Goal: Information Seeking & Learning: Learn about a topic

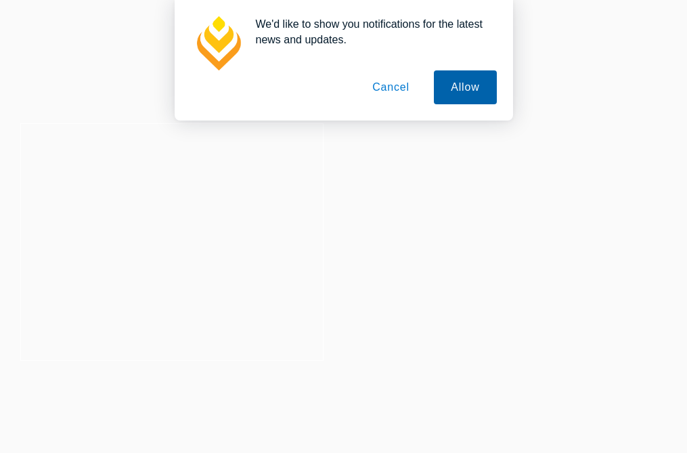
click at [463, 82] on button "Allow" at bounding box center [465, 87] width 62 height 34
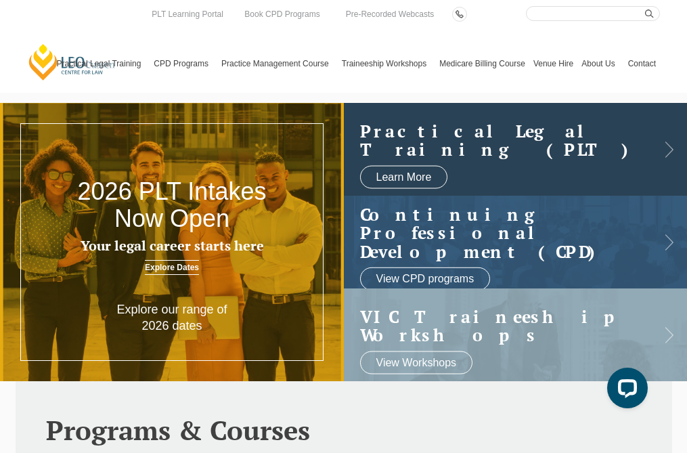
click at [528, 144] on h2 "Practical Legal Training (PLT)" at bounding box center [505, 139] width 290 height 37
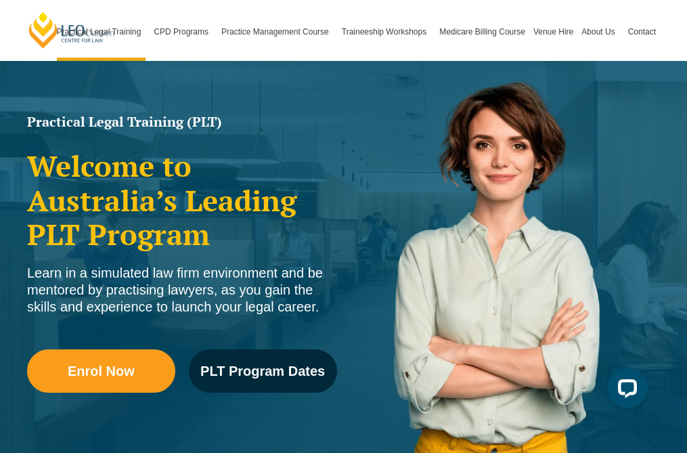
scroll to position [240, 0]
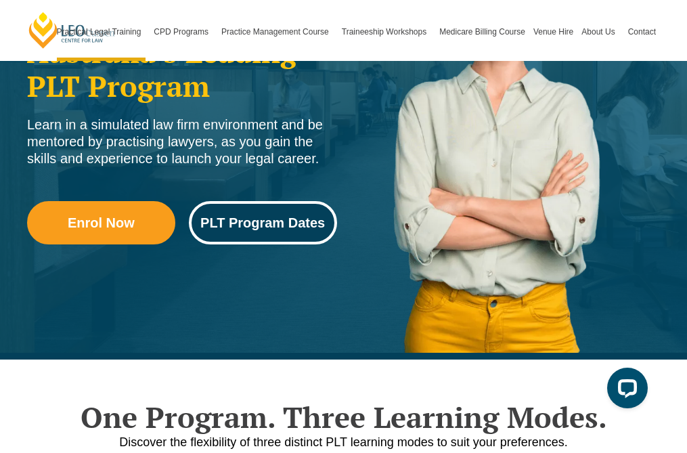
click at [253, 236] on link "PLT Program Dates" at bounding box center [263, 222] width 148 height 43
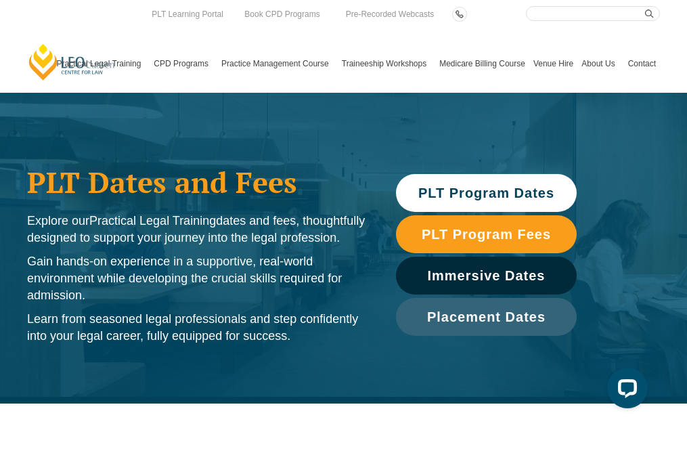
click at [502, 183] on link "PLT Program Dates" at bounding box center [486, 193] width 181 height 38
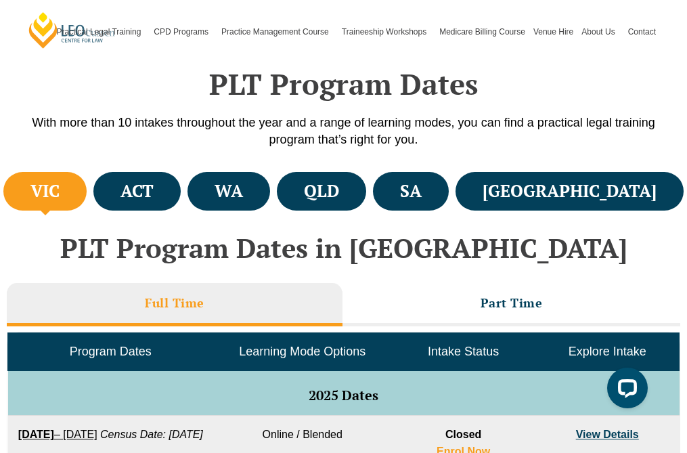
scroll to position [404, 0]
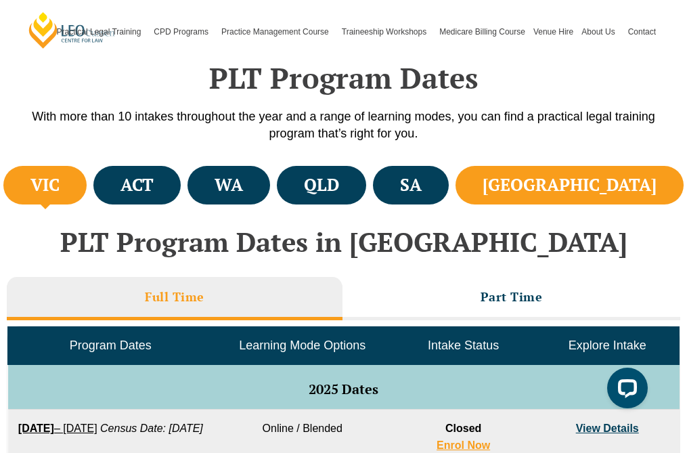
click at [616, 184] on h4 "[GEOGRAPHIC_DATA]" at bounding box center [570, 185] width 174 height 22
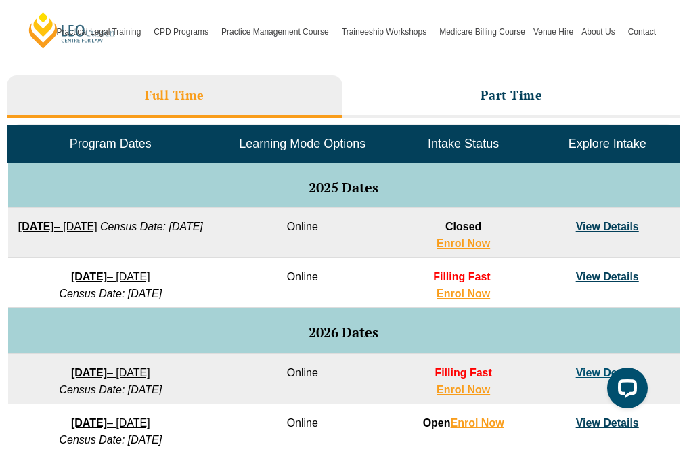
scroll to position [606, 0]
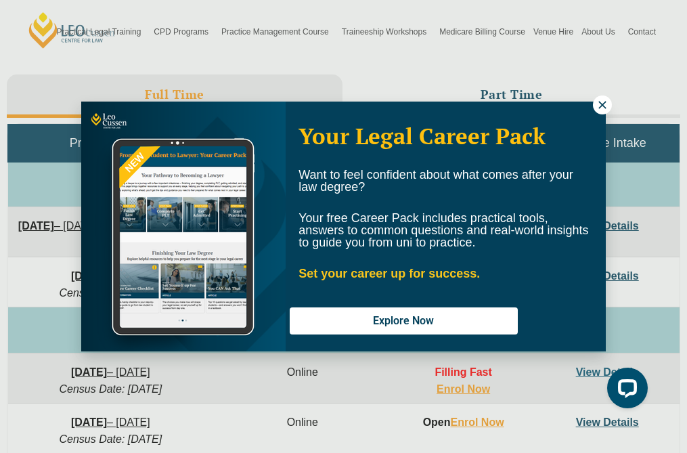
click at [604, 104] on icon at bounding box center [603, 105] width 12 height 12
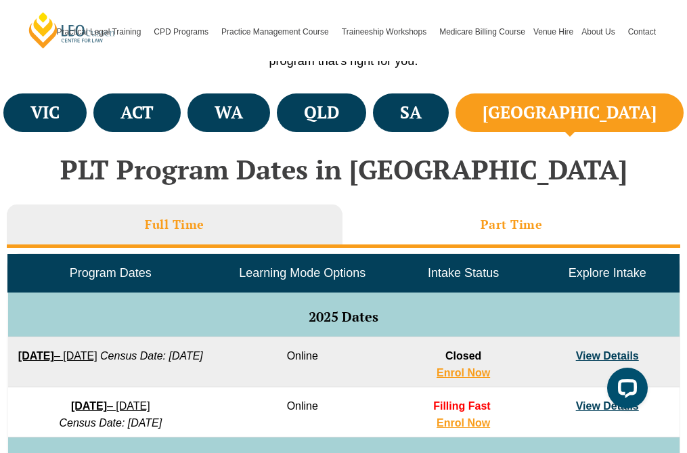
scroll to position [471, 0]
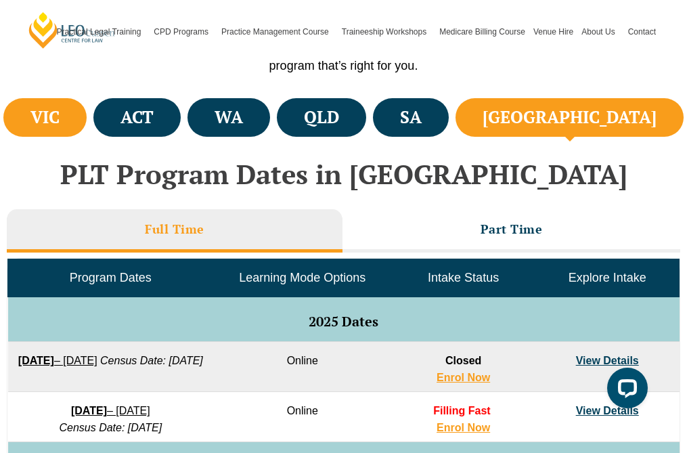
click at [53, 118] on h4 "VIC" at bounding box center [44, 117] width 29 height 22
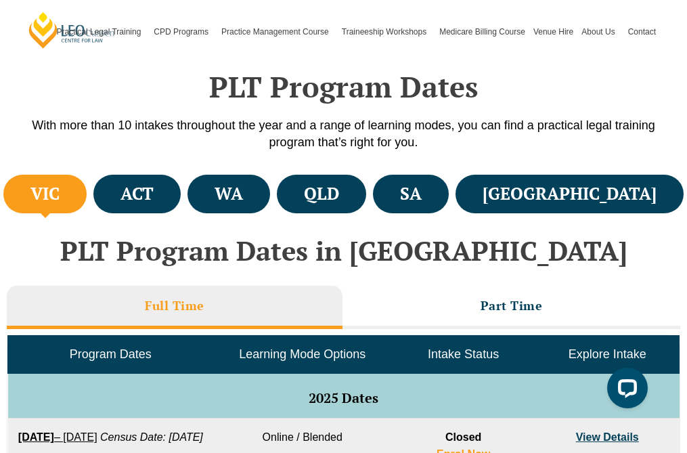
scroll to position [393, 0]
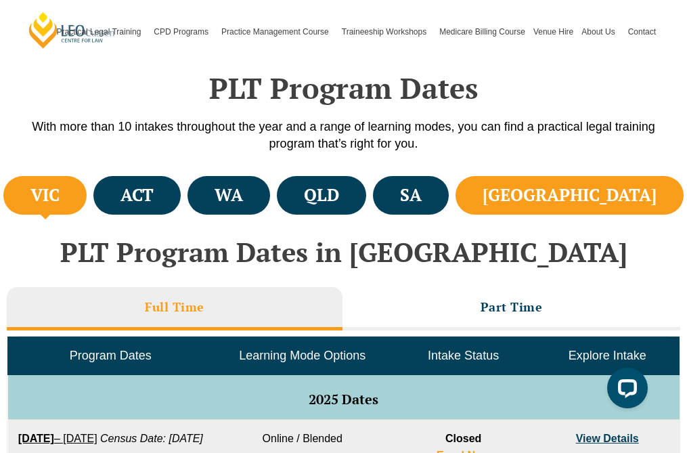
click at [636, 202] on h4 "[GEOGRAPHIC_DATA]" at bounding box center [570, 195] width 174 height 22
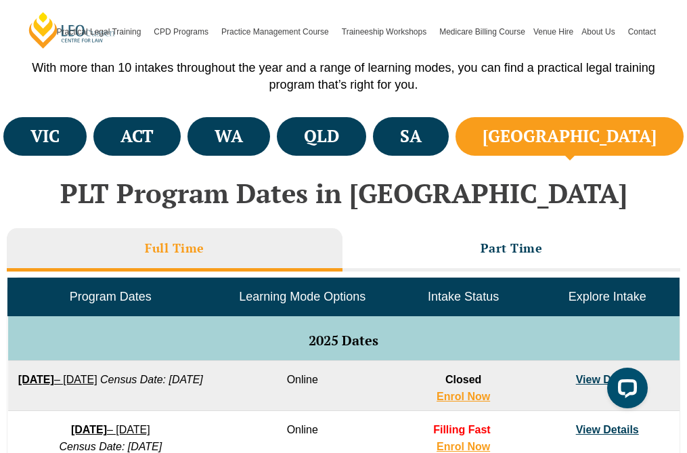
scroll to position [502, 0]
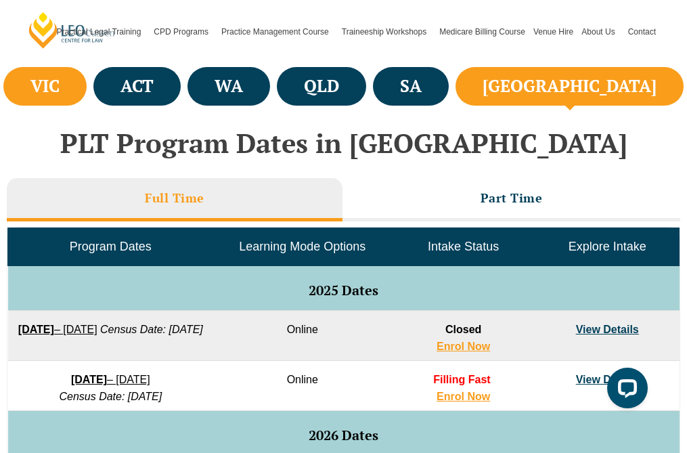
click at [74, 99] on li "VIC" at bounding box center [44, 86] width 83 height 39
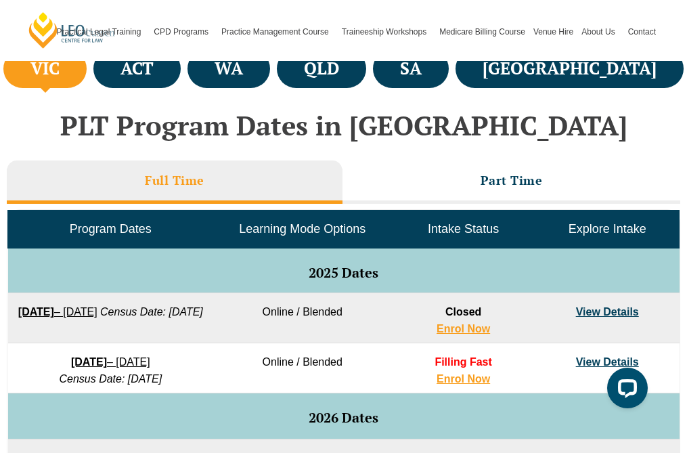
scroll to position [516, 0]
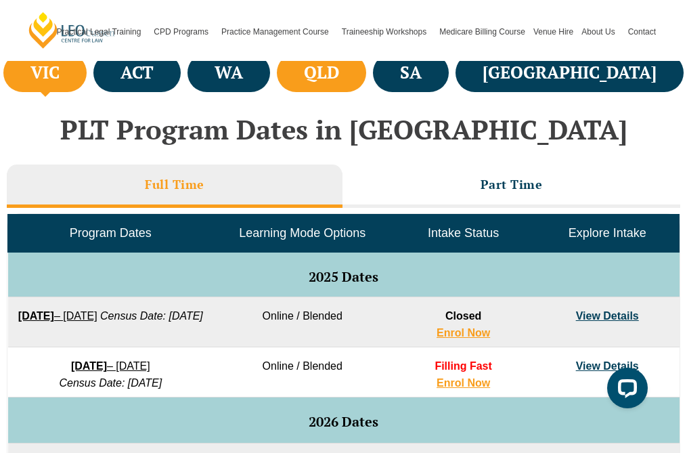
click at [366, 67] on li "QLD" at bounding box center [321, 72] width 89 height 39
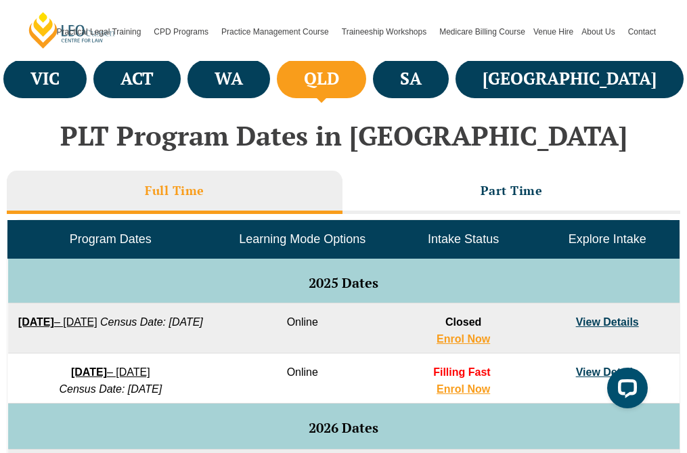
scroll to position [507, 0]
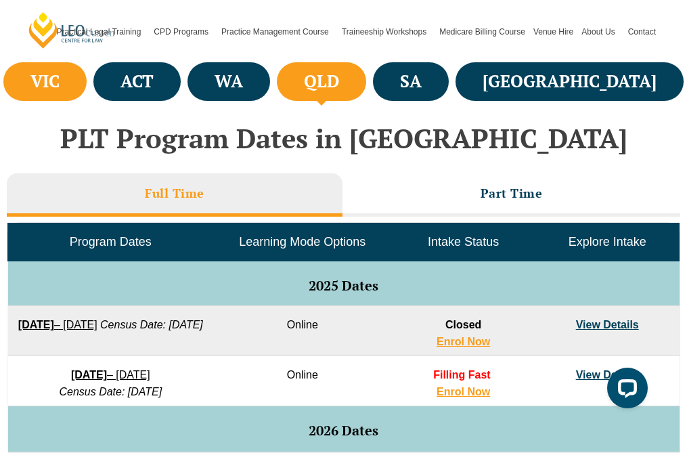
click at [60, 76] on h4 "VIC" at bounding box center [44, 81] width 29 height 22
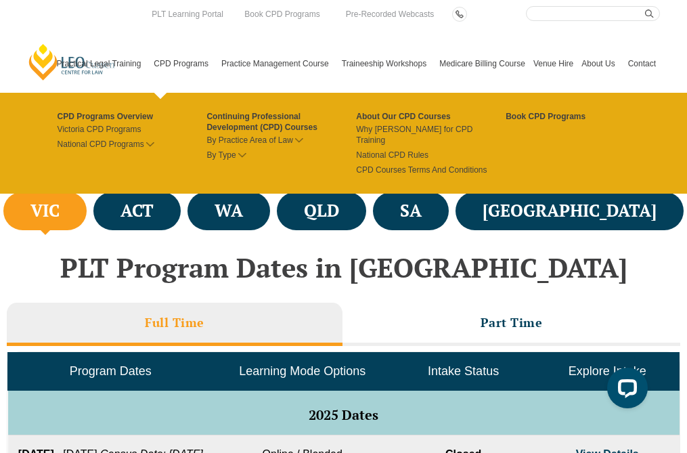
scroll to position [349, 0]
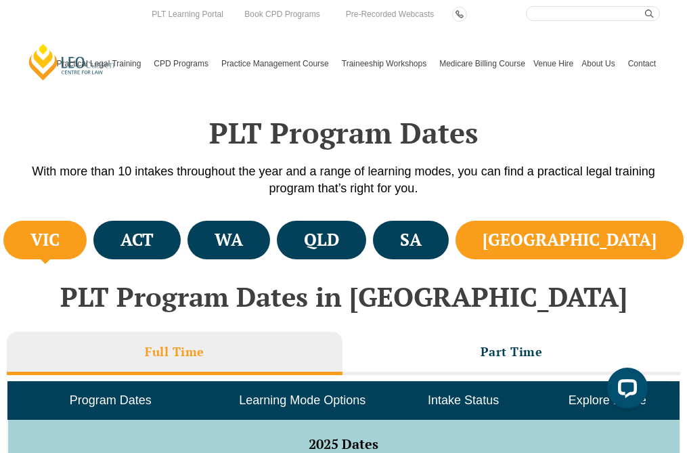
click at [597, 232] on li "[GEOGRAPHIC_DATA]" at bounding box center [570, 240] width 228 height 39
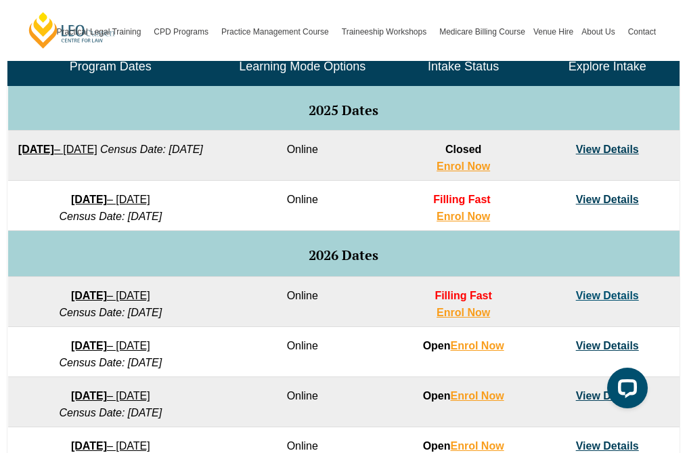
scroll to position [675, 0]
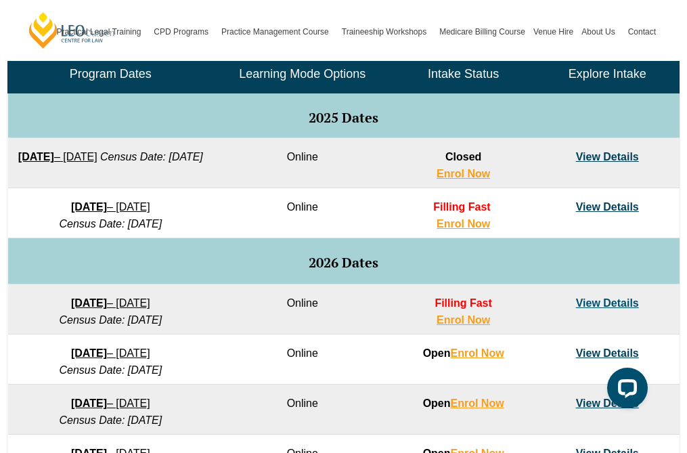
click at [607, 210] on link "View Details" at bounding box center [607, 207] width 63 height 12
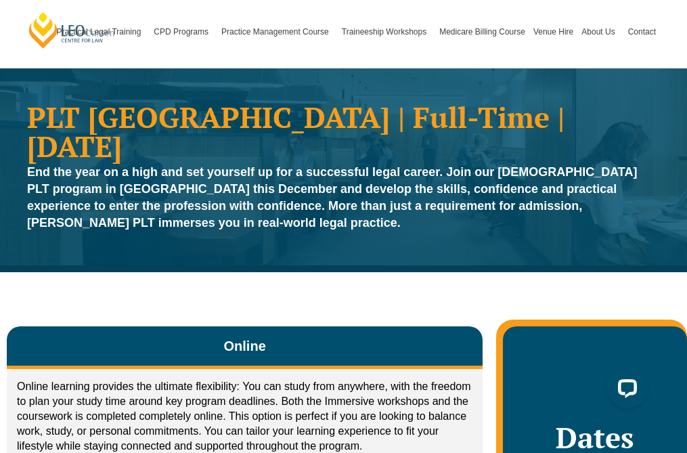
scroll to position [22, 0]
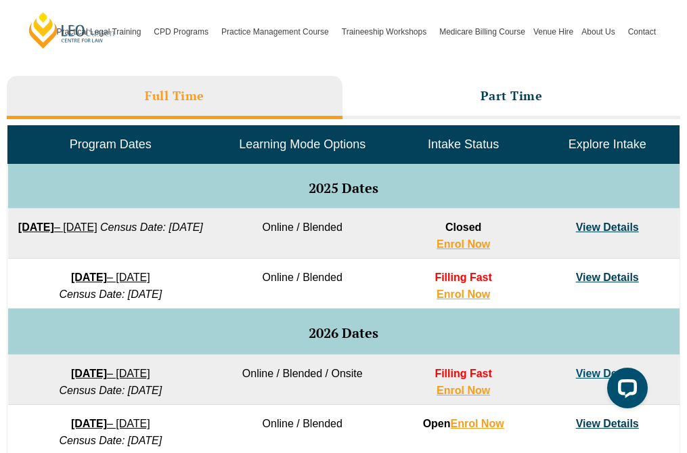
scroll to position [603, 0]
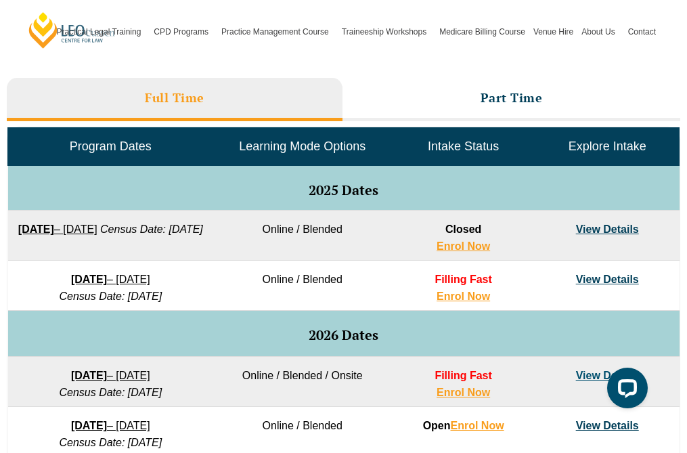
click at [274, 150] on span "Learning Mode Options" at bounding box center [302, 147] width 127 height 14
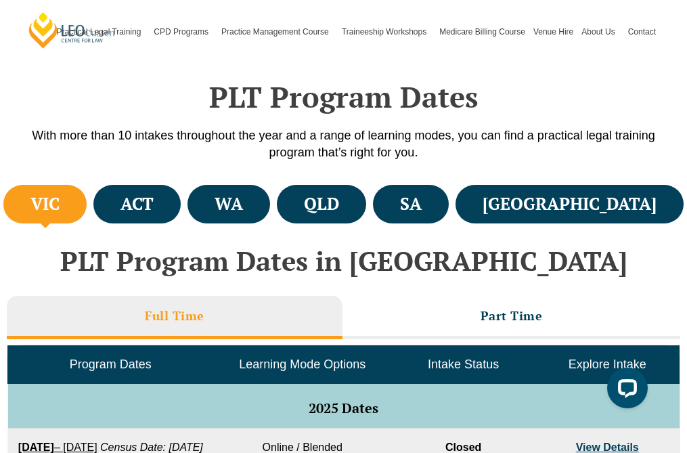
scroll to position [383, 0]
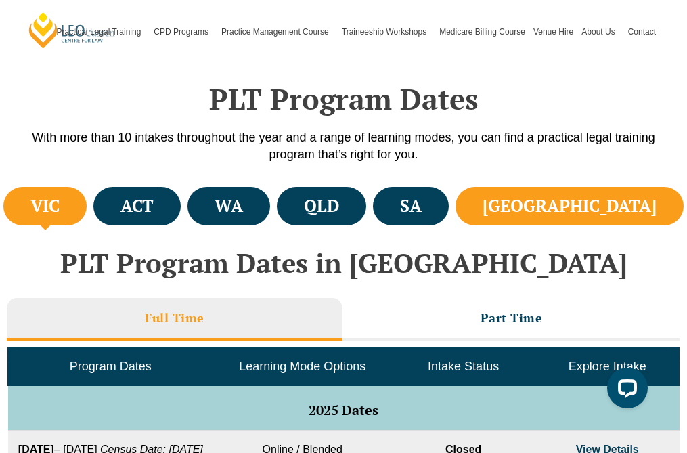
click at [605, 205] on li "[GEOGRAPHIC_DATA]" at bounding box center [570, 206] width 228 height 39
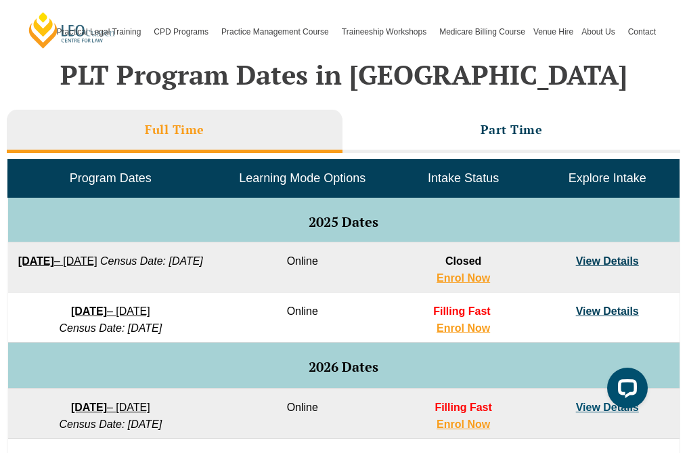
scroll to position [509, 0]
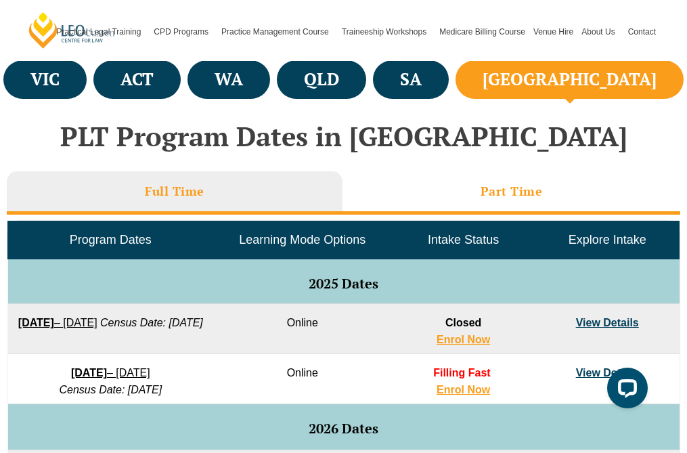
click at [450, 207] on li "Part Time" at bounding box center [512, 192] width 339 height 43
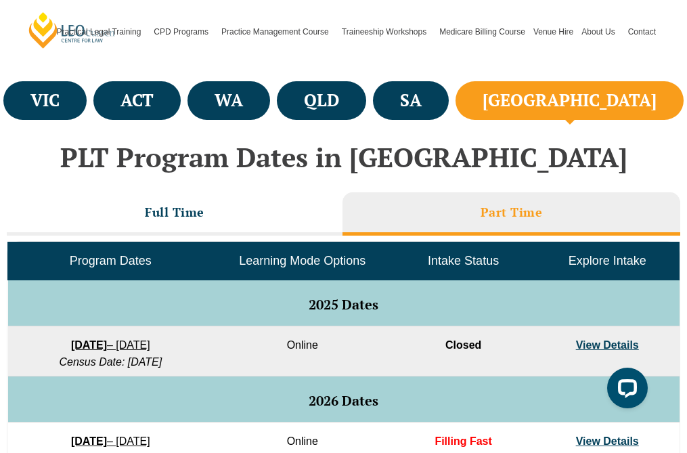
scroll to position [416, 0]
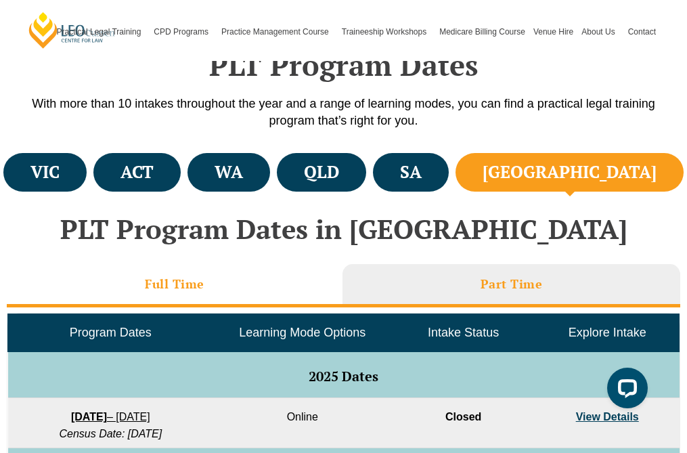
click at [234, 280] on li "Full Time" at bounding box center [175, 285] width 336 height 43
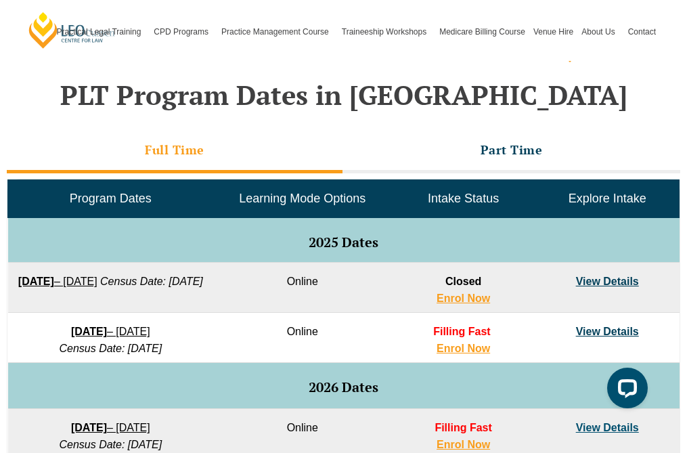
scroll to position [603, 0]
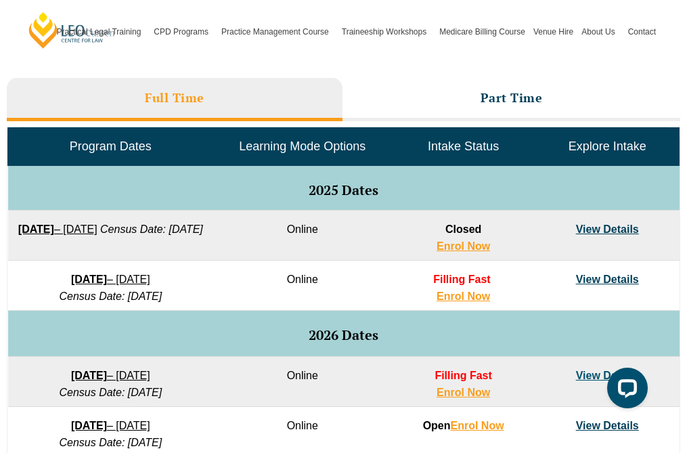
click at [581, 276] on link "View Details" at bounding box center [607, 280] width 63 height 12
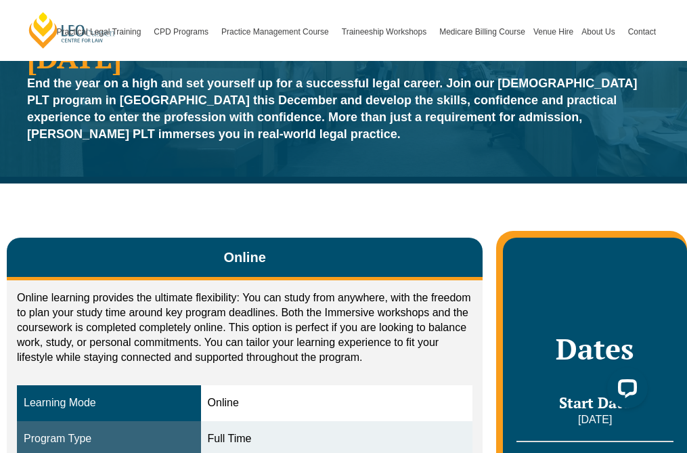
scroll to position [114, 0]
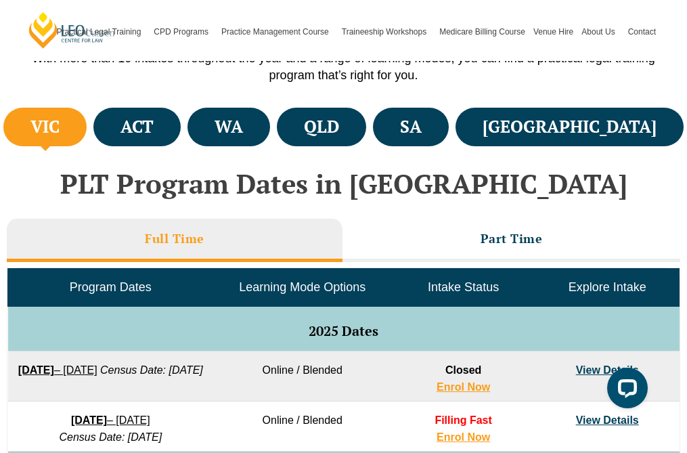
scroll to position [433, 0]
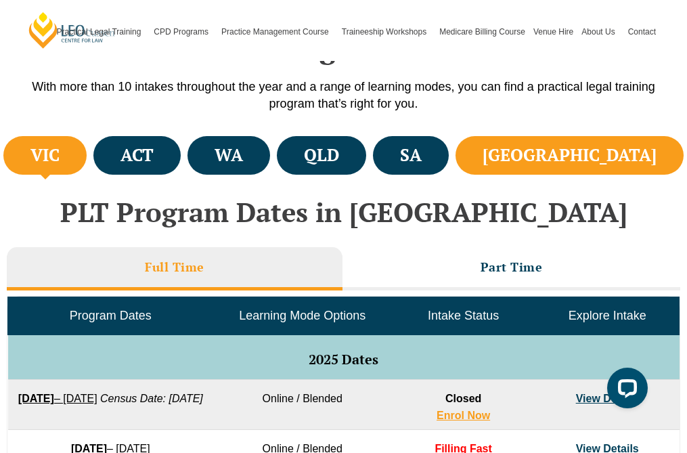
click at [653, 168] on li "[GEOGRAPHIC_DATA]" at bounding box center [570, 155] width 228 height 39
click at [45, 144] on h4 "VIC" at bounding box center [44, 155] width 29 height 22
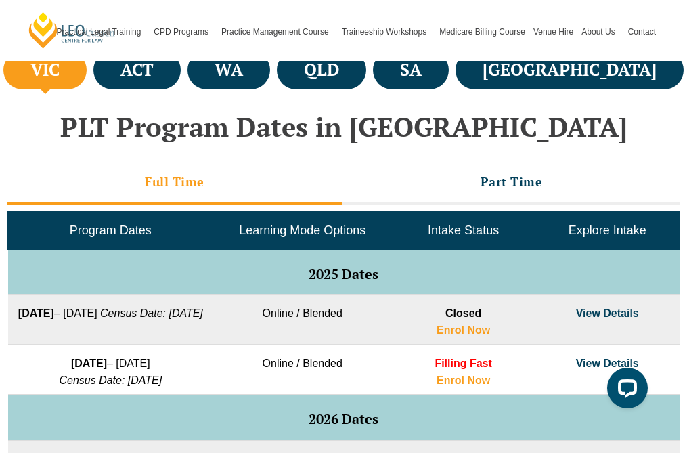
scroll to position [523, 0]
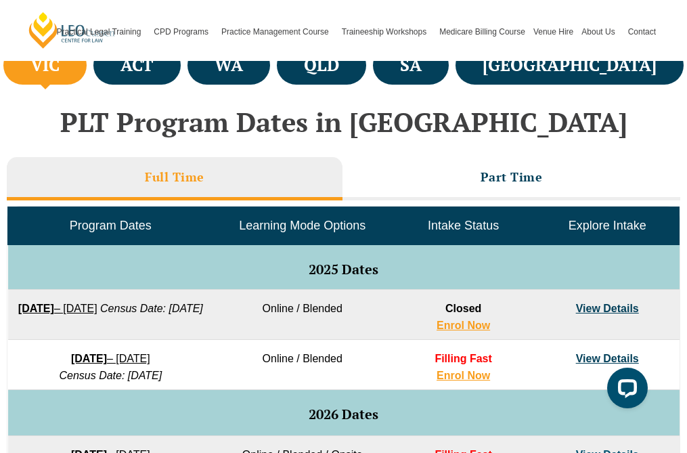
click at [603, 361] on link "View Details" at bounding box center [607, 359] width 63 height 12
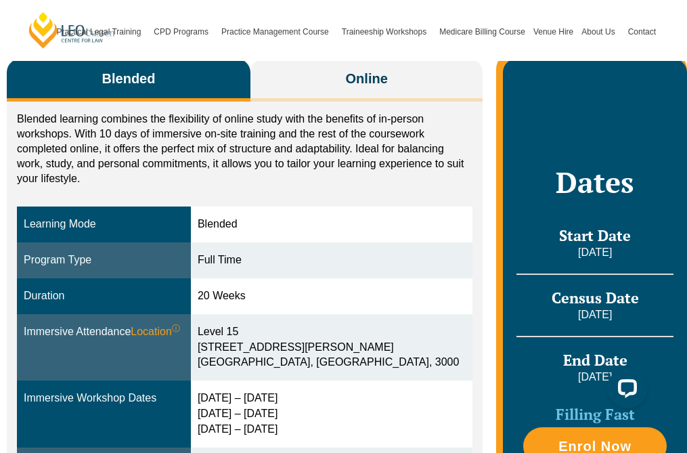
scroll to position [259, 0]
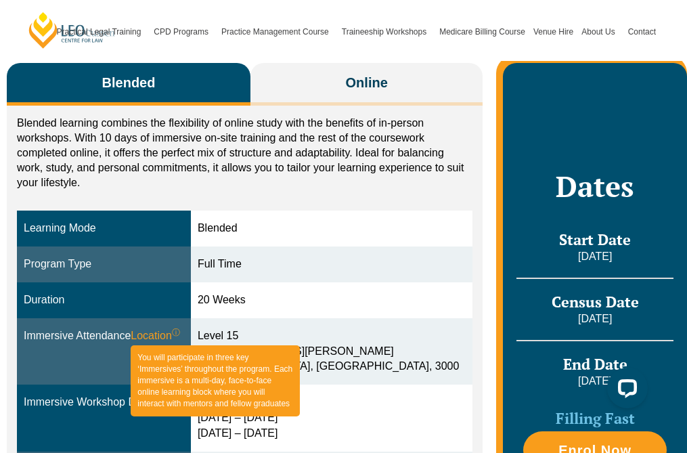
click at [162, 336] on span "Location ⓘ You will participate in three key ‘Immersives’ throughout the progra…" at bounding box center [155, 336] width 49 height 16
click at [180, 330] on sup "ⓘ" at bounding box center [176, 332] width 8 height 9
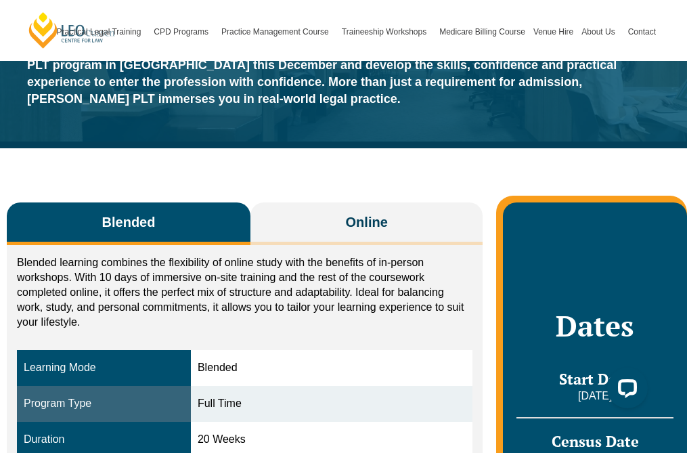
scroll to position [114, 0]
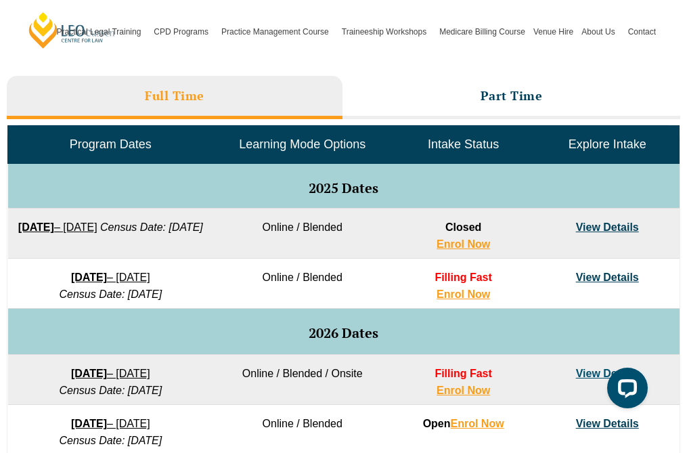
scroll to position [606, 0]
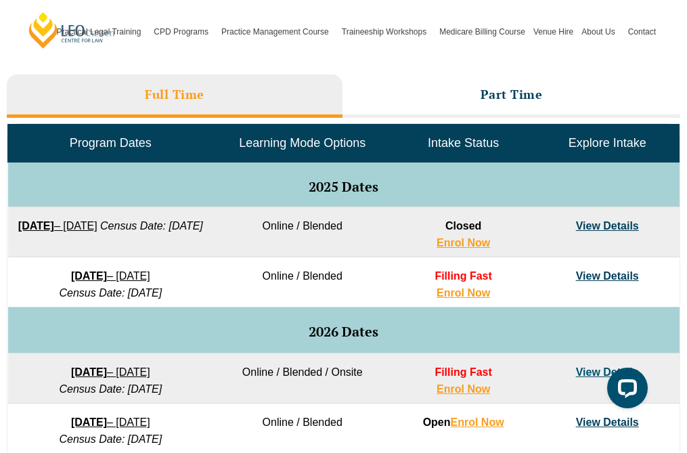
click at [587, 374] on link "View Details" at bounding box center [607, 372] width 63 height 12
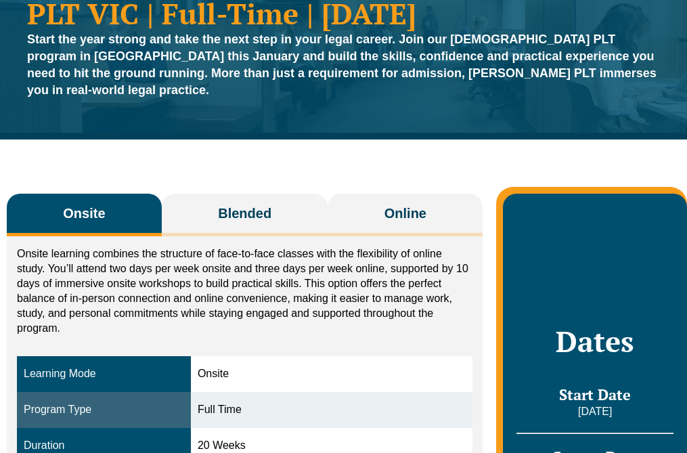
scroll to position [131, 0]
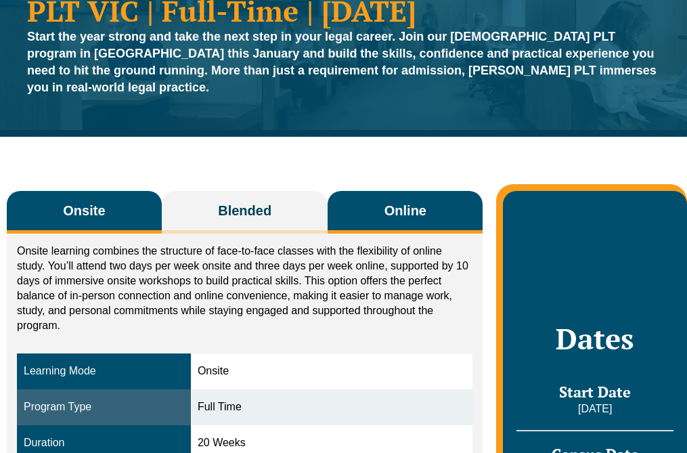
click at [402, 206] on button "Online" at bounding box center [405, 212] width 155 height 43
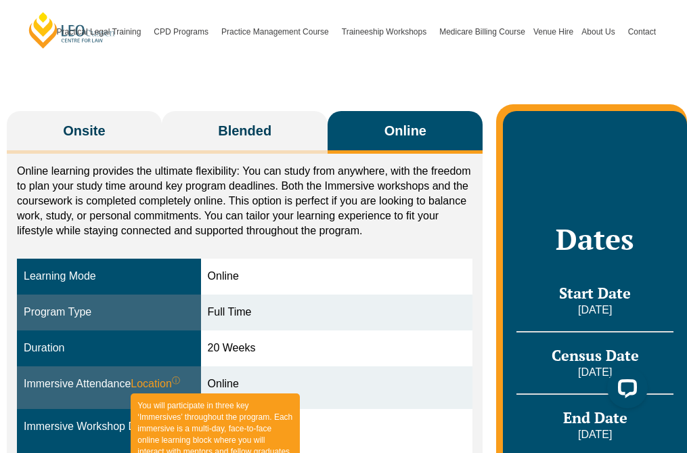
scroll to position [62, 0]
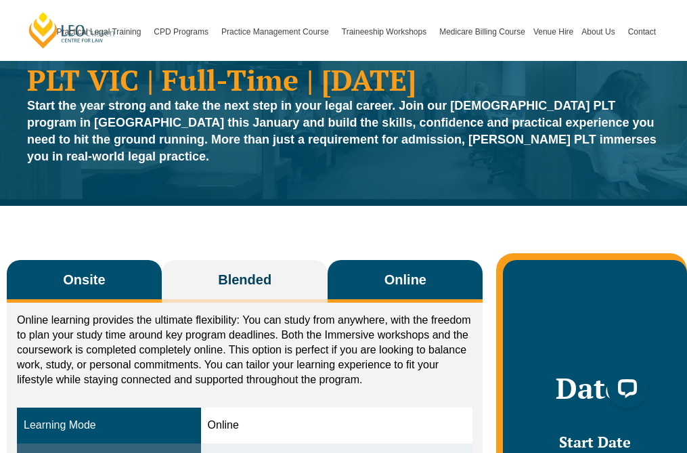
click at [79, 274] on button "Onsite" at bounding box center [84, 281] width 155 height 43
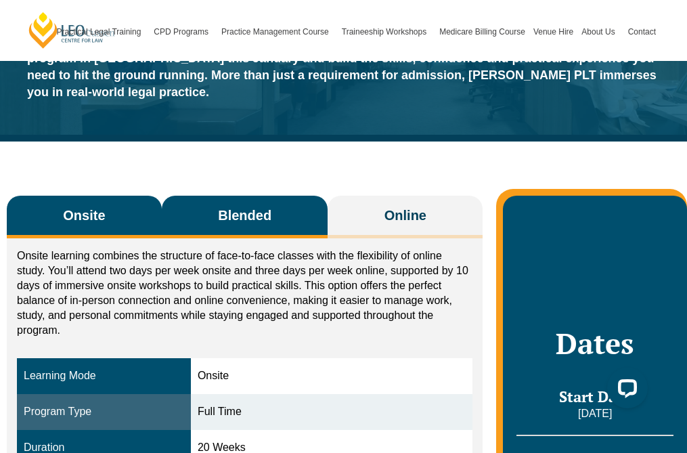
scroll to position [113, 0]
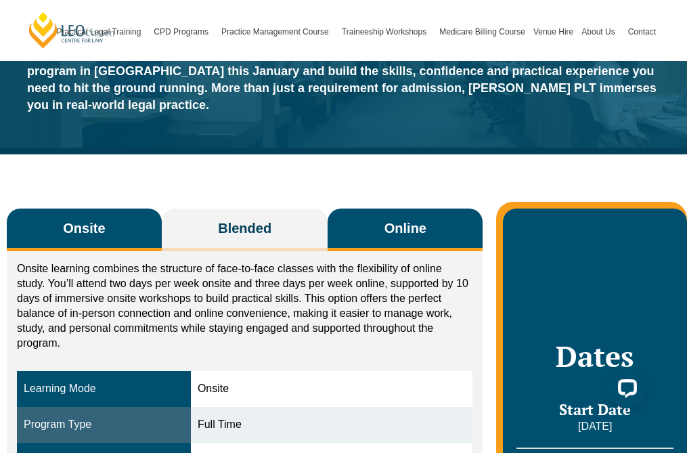
click at [369, 209] on button "Online" at bounding box center [405, 230] width 155 height 43
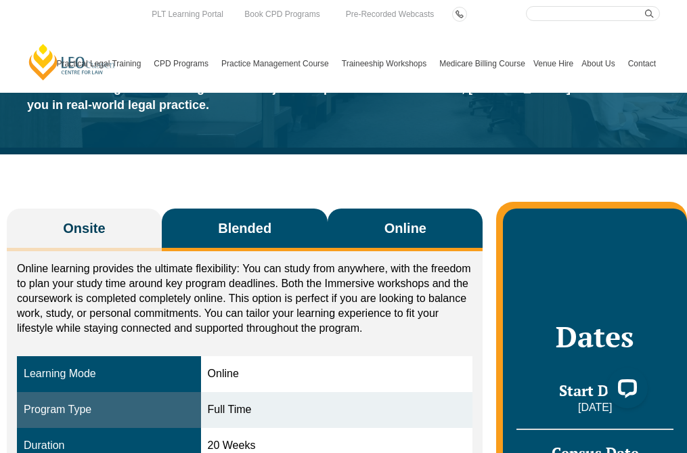
click at [223, 219] on span "Blended" at bounding box center [244, 228] width 53 height 19
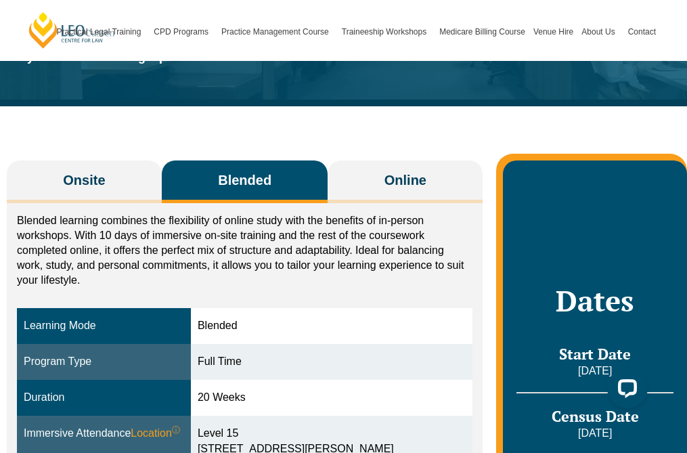
scroll to position [159, 0]
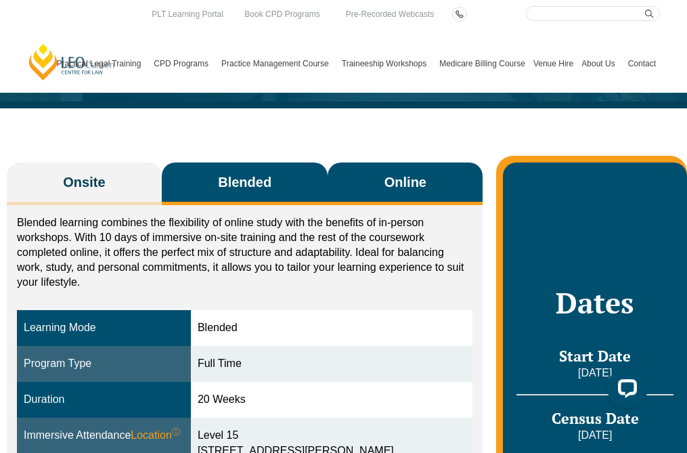
click at [372, 177] on button "Online" at bounding box center [405, 184] width 155 height 43
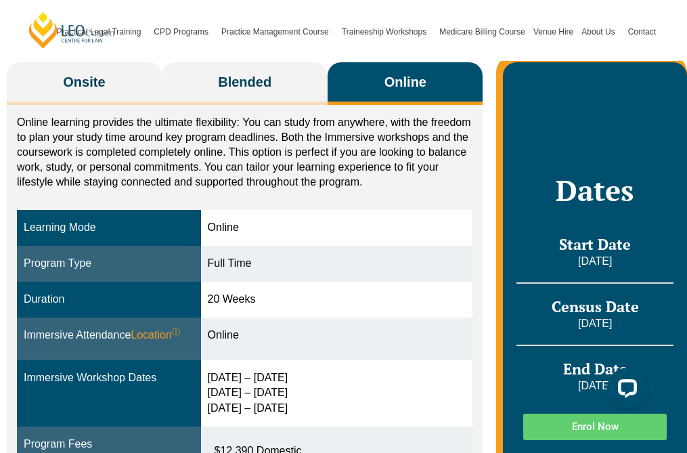
scroll to position [230, 0]
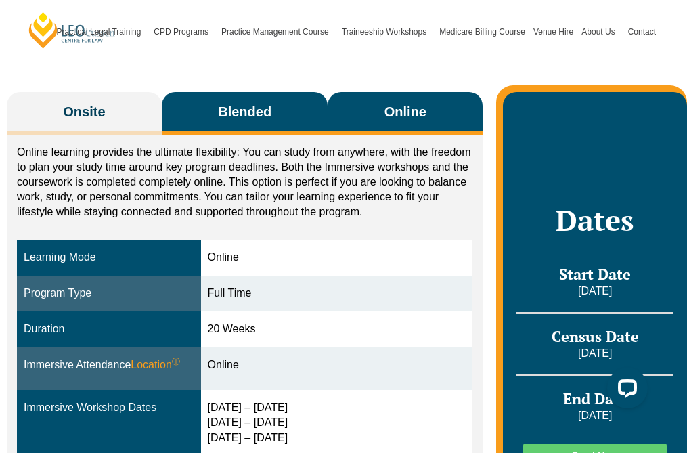
click at [230, 107] on button "Blended" at bounding box center [245, 113] width 167 height 43
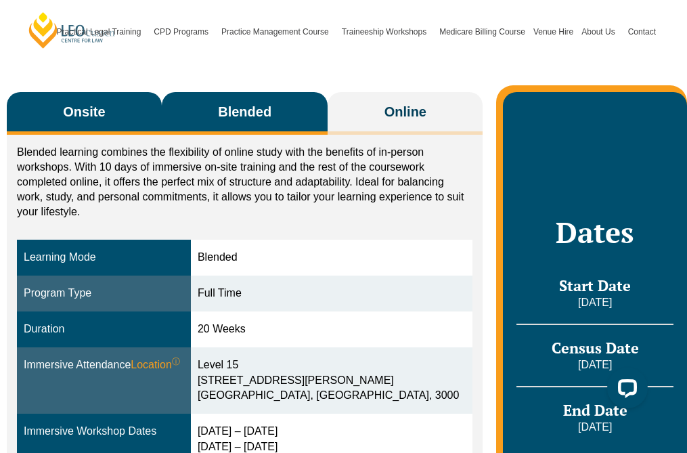
click at [129, 104] on button "Onsite" at bounding box center [84, 113] width 155 height 43
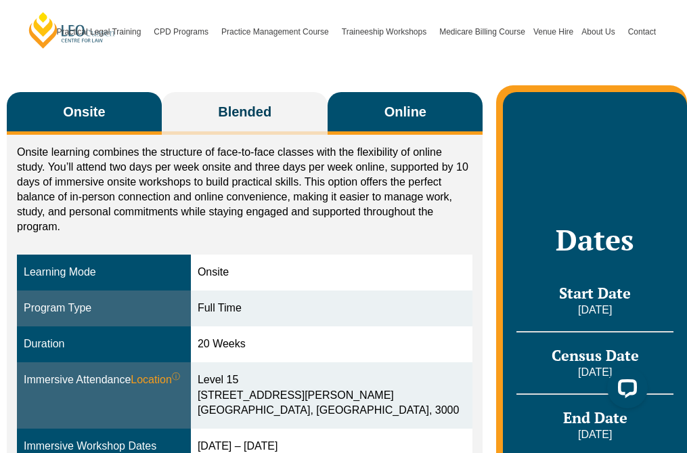
click at [377, 95] on button "Online" at bounding box center [405, 113] width 155 height 43
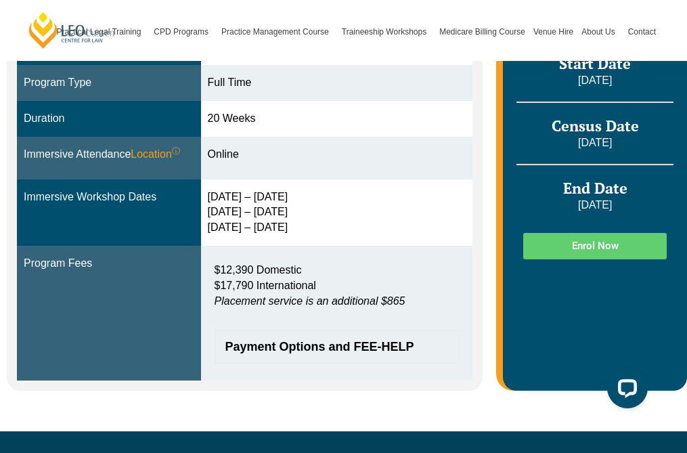
scroll to position [442, 0]
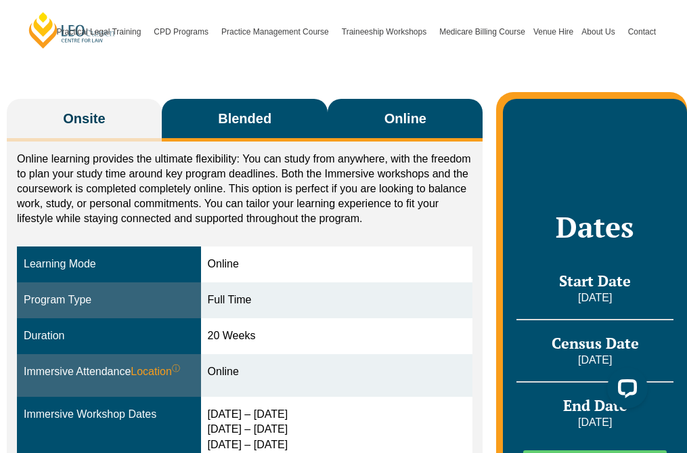
click at [275, 99] on button "Blended" at bounding box center [245, 120] width 167 height 43
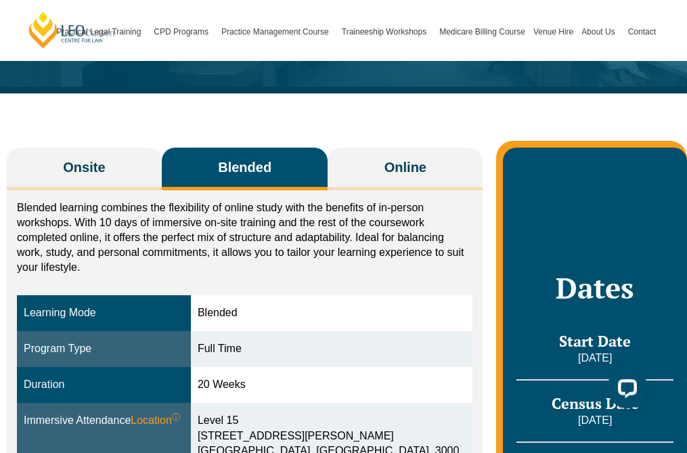
scroll to position [139, 0]
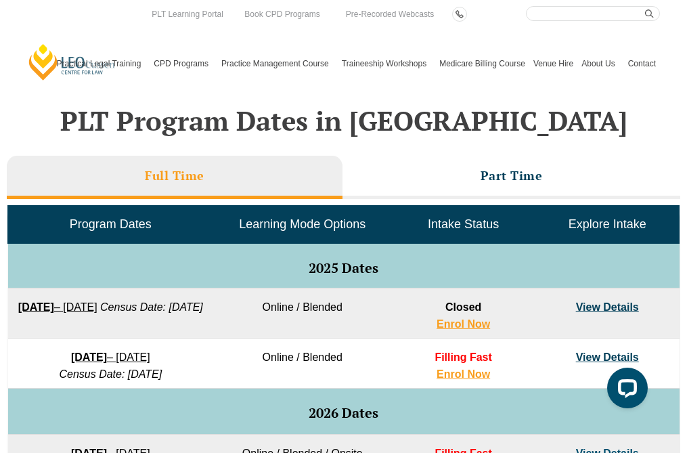
scroll to position [523, 0]
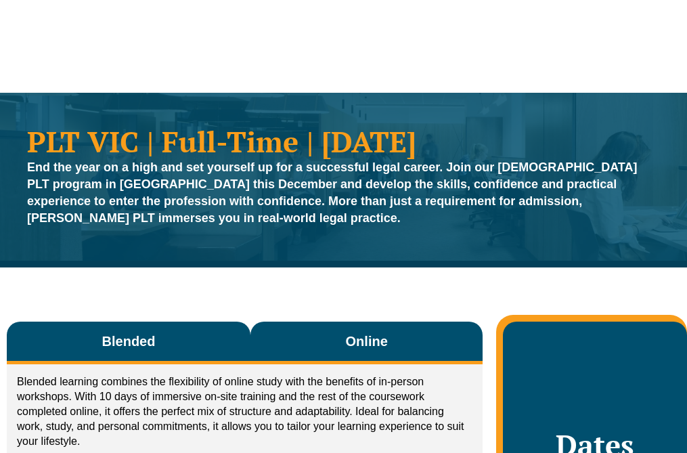
click at [357, 335] on span "Online" at bounding box center [367, 341] width 42 height 19
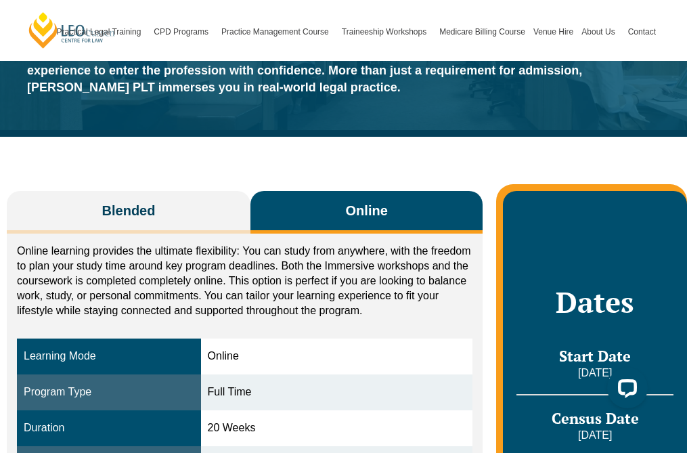
scroll to position [108, 0]
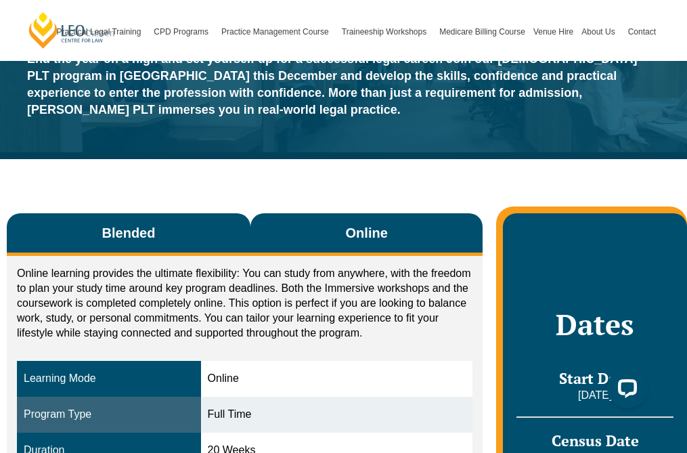
click at [222, 228] on button "Blended" at bounding box center [129, 234] width 244 height 43
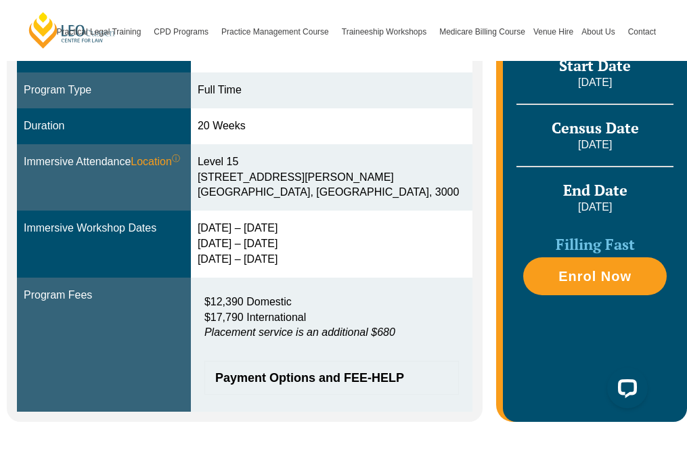
scroll to position [434, 0]
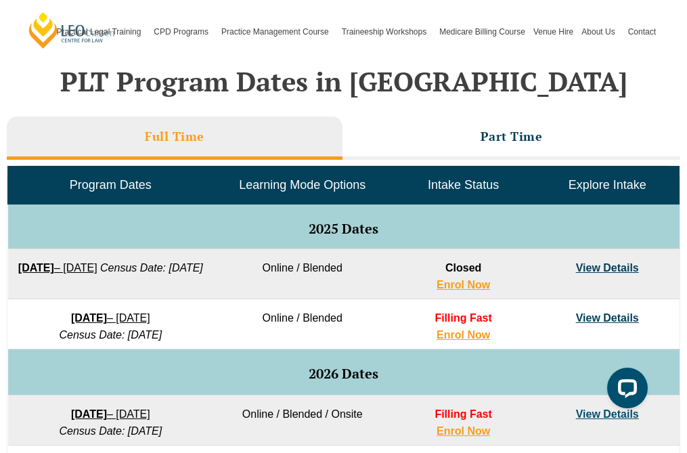
scroll to position [408, 0]
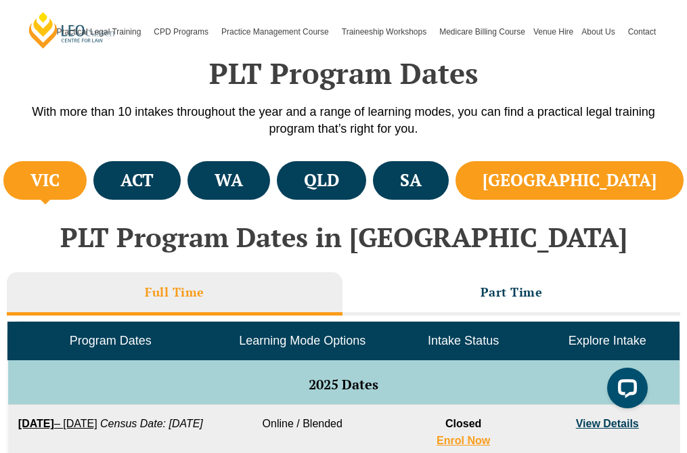
click at [578, 193] on li "[GEOGRAPHIC_DATA]" at bounding box center [570, 180] width 228 height 39
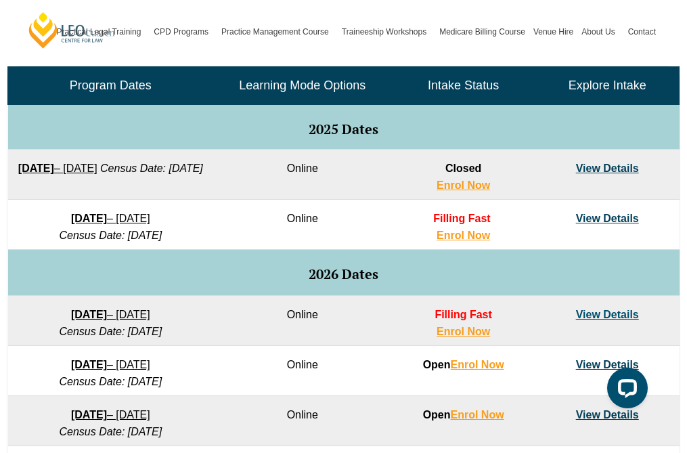
scroll to position [663, 0]
